Goal: Transaction & Acquisition: Purchase product/service

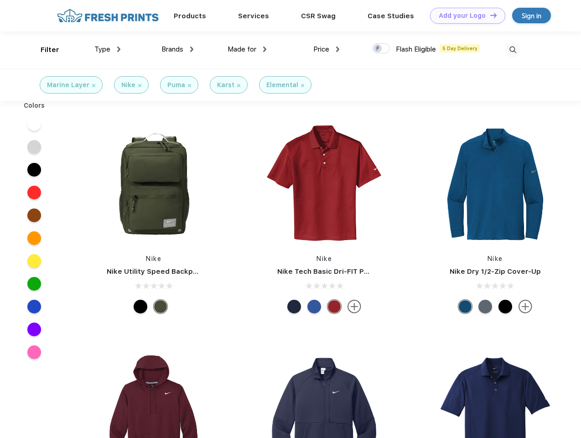
click at [464, 16] on link "Add your Logo Design Tool" at bounding box center [467, 16] width 75 height 16
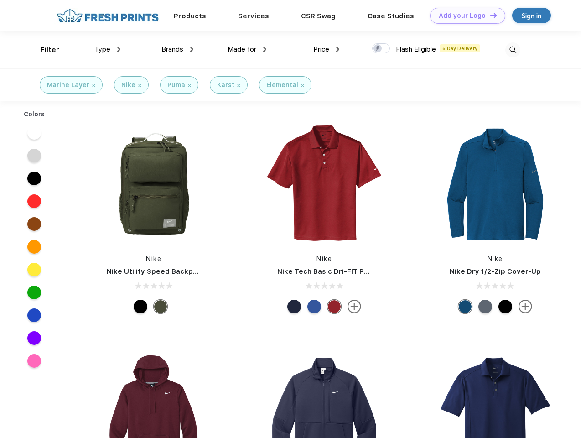
click at [0, 0] on div "Design Tool" at bounding box center [0, 0] width 0 height 0
click at [489, 15] on link "Add your Logo Design Tool" at bounding box center [467, 16] width 75 height 16
click at [44, 50] on div "Filter" at bounding box center [50, 50] width 19 height 10
click at [108, 49] on span "Type" at bounding box center [102, 49] width 16 height 8
click at [177, 49] on span "Brands" at bounding box center [172, 49] width 22 height 8
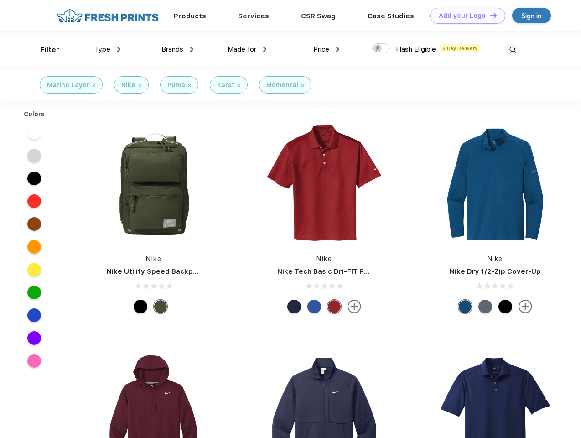
click at [247, 49] on span "Made for" at bounding box center [242, 49] width 29 height 8
click at [327, 49] on span "Price" at bounding box center [321, 49] width 16 height 8
click at [381, 49] on div at bounding box center [381, 48] width 18 height 10
click at [378, 49] on input "checkbox" at bounding box center [375, 46] width 6 height 6
click at [513, 50] on img at bounding box center [512, 49] width 15 height 15
